Goal: Find specific page/section: Find specific page/section

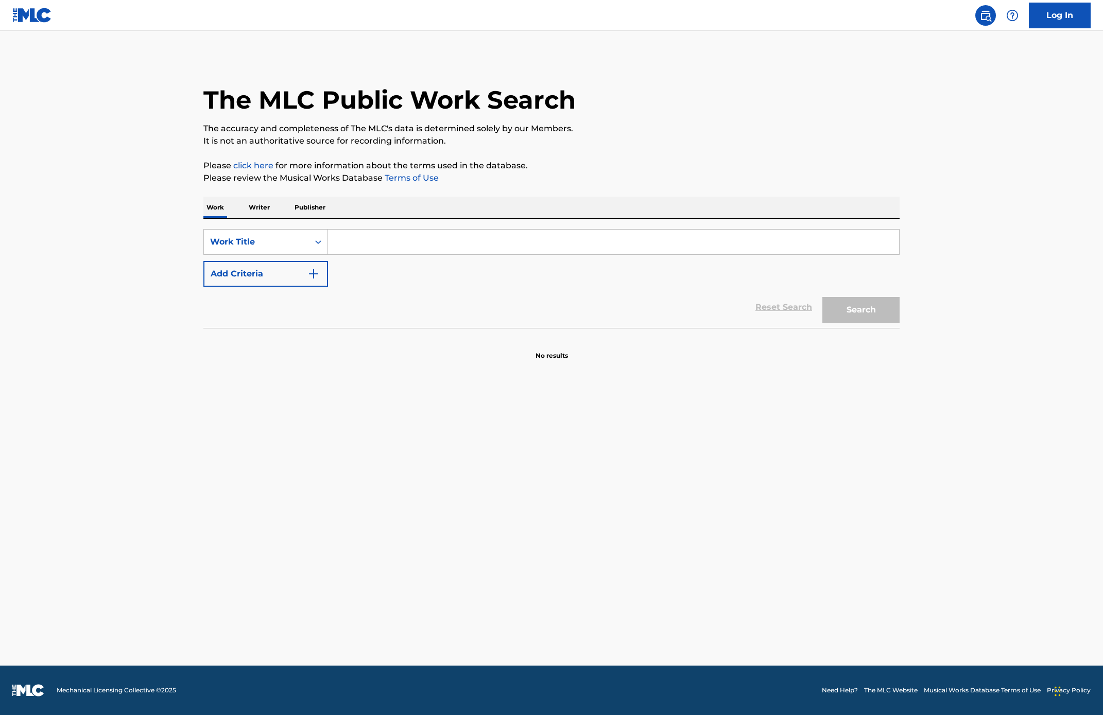
click at [376, 245] on input "Search Form" at bounding box center [613, 242] width 571 height 25
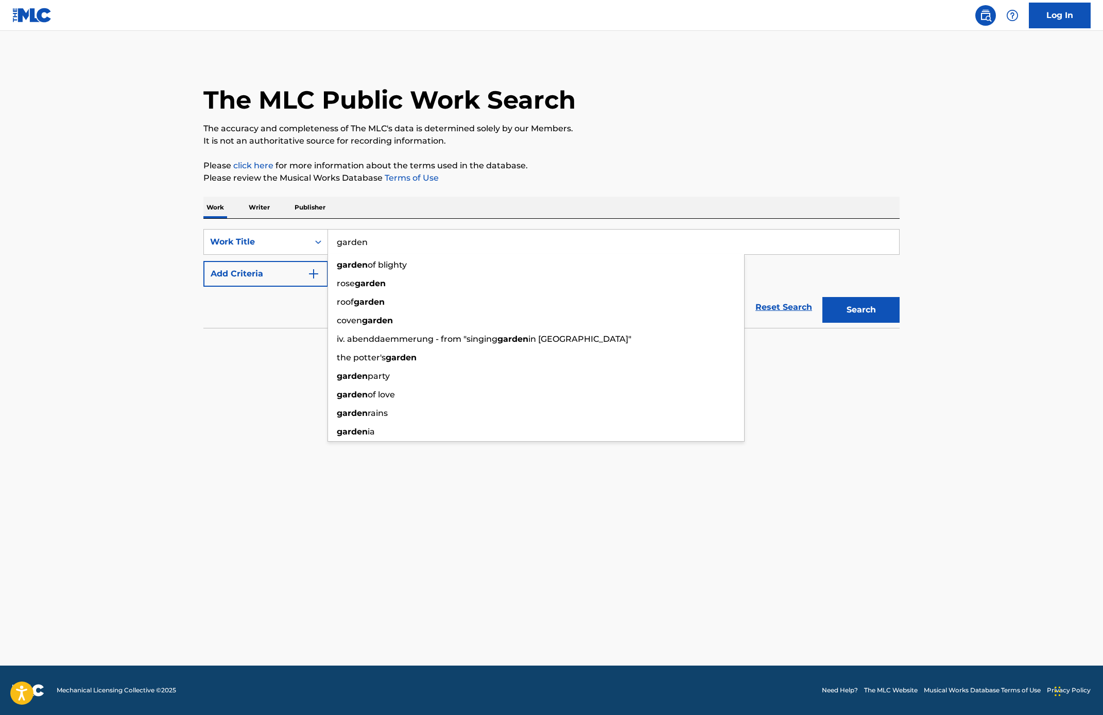
type input "garden"
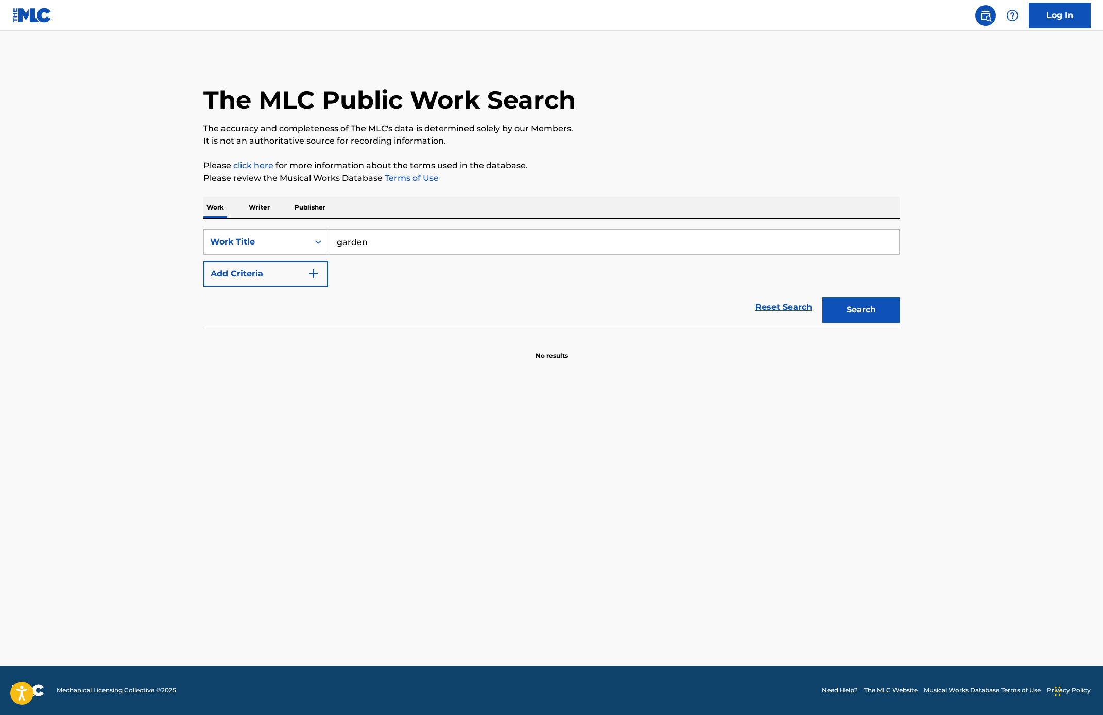
click at [285, 279] on button "Add Criteria" at bounding box center [265, 274] width 125 height 26
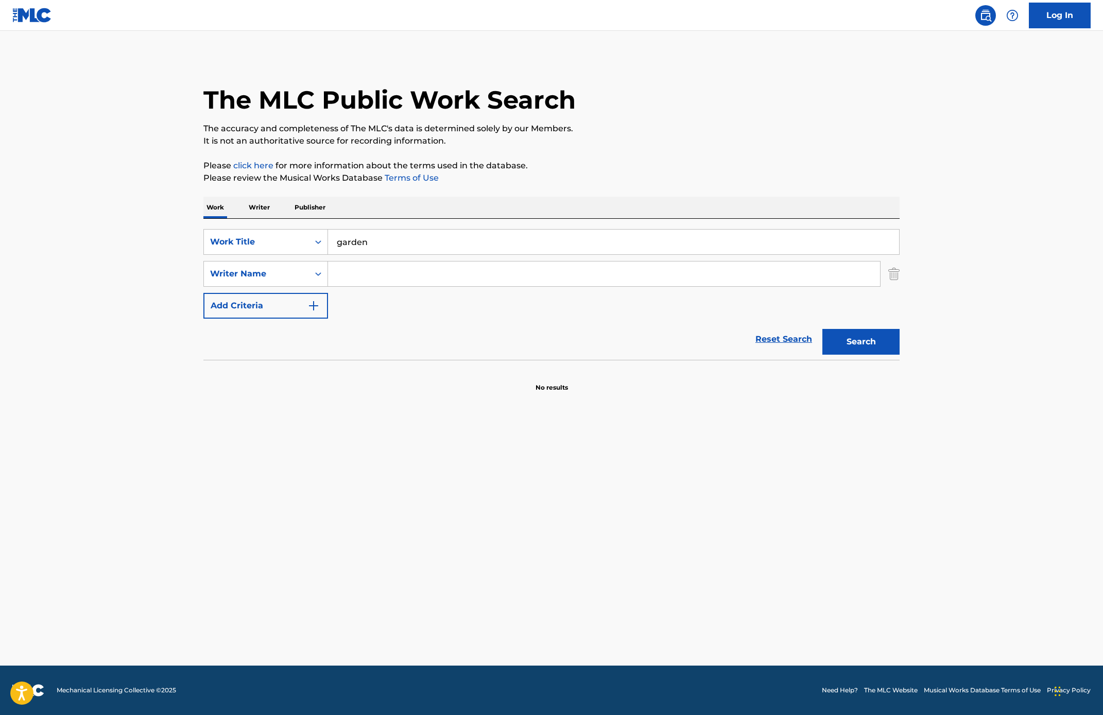
click at [370, 277] on input "Search Form" at bounding box center [604, 274] width 552 height 25
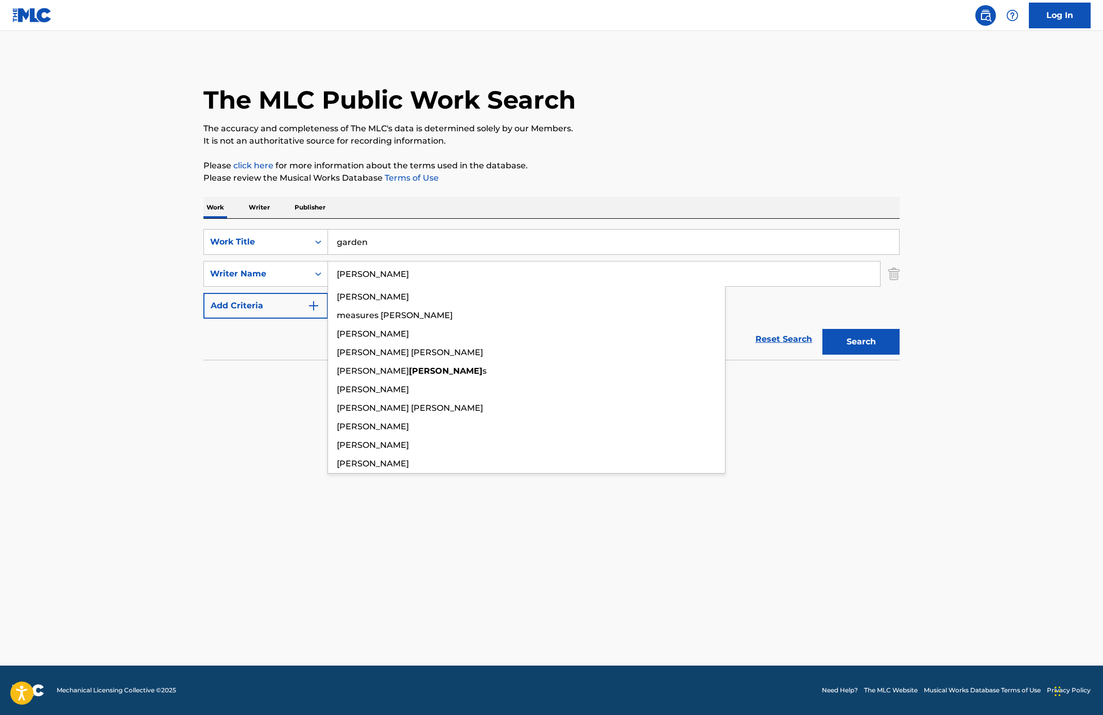
type input "[PERSON_NAME]"
click at [822, 329] on button "Search" at bounding box center [860, 342] width 77 height 26
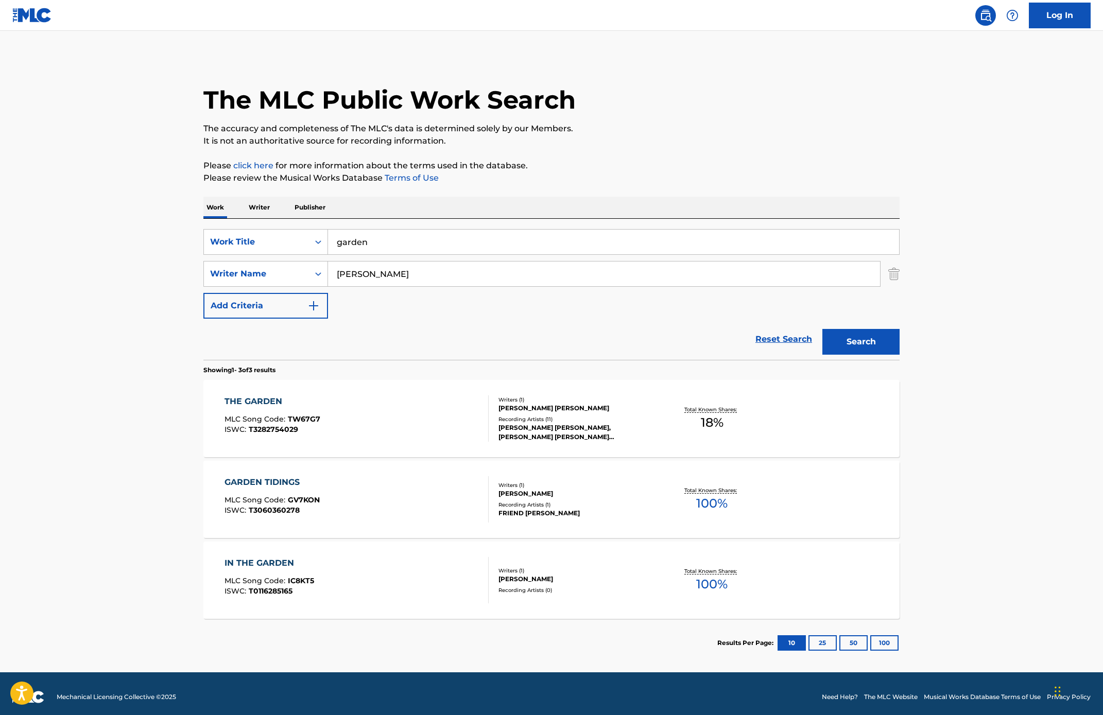
click at [259, 419] on span "MLC Song Code :" at bounding box center [255, 418] width 63 height 9
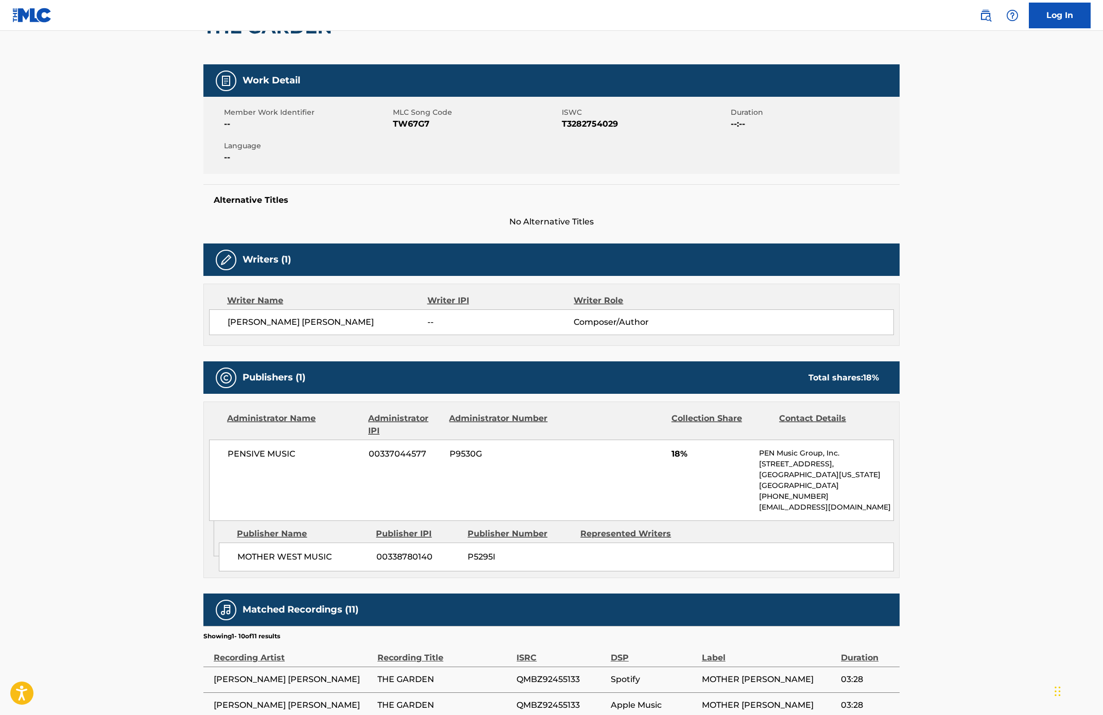
scroll to position [119, 0]
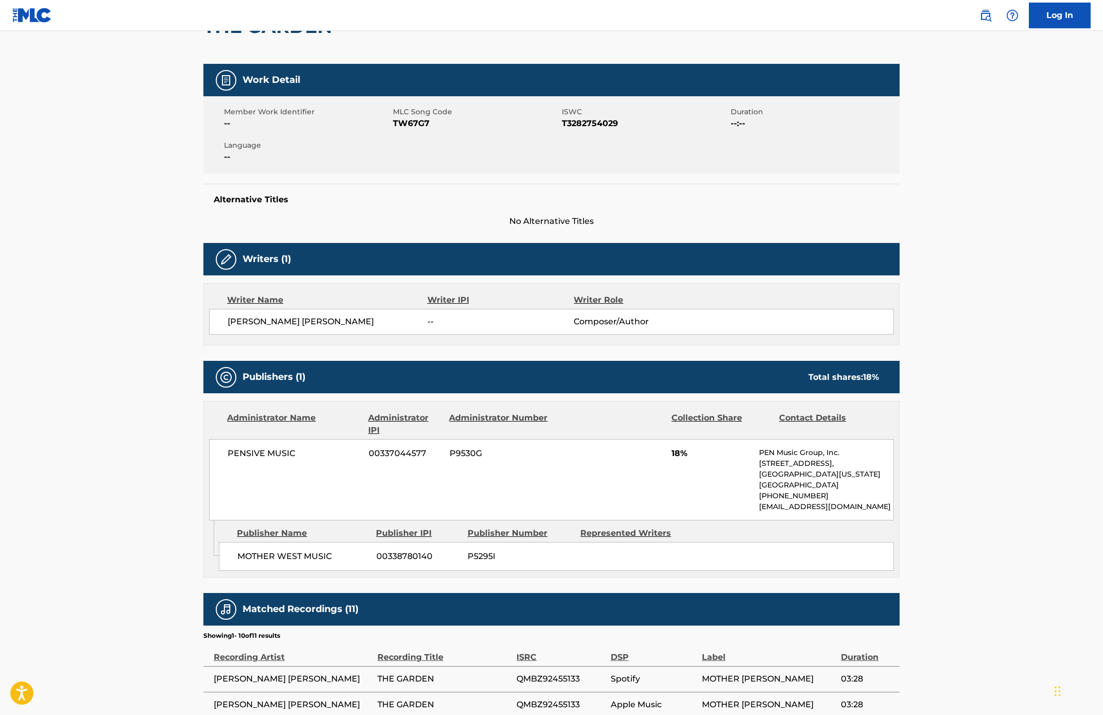
click at [327, 324] on span "[PERSON_NAME] [PERSON_NAME]" at bounding box center [328, 322] width 200 height 12
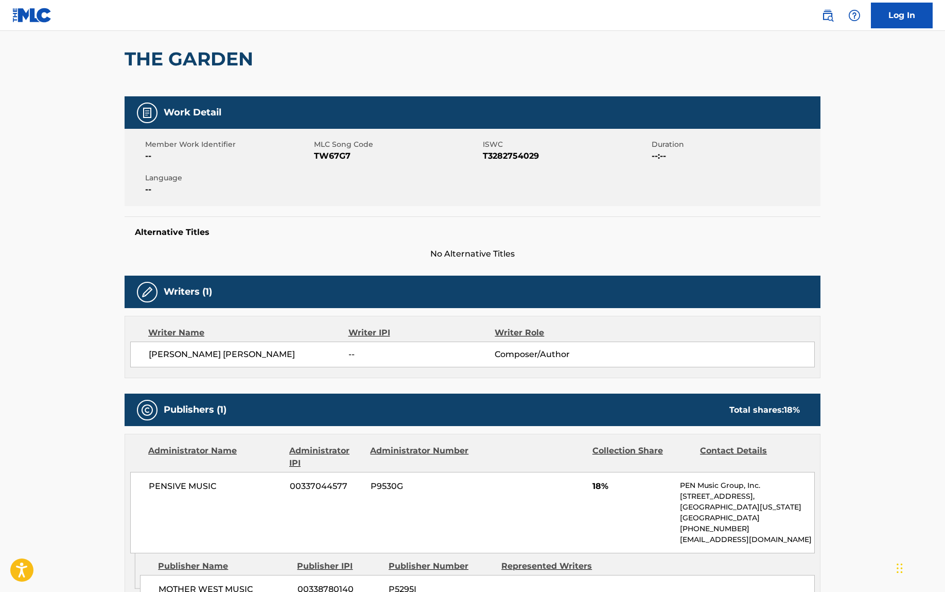
scroll to position [0, 0]
